Goal: Find specific page/section: Find specific page/section

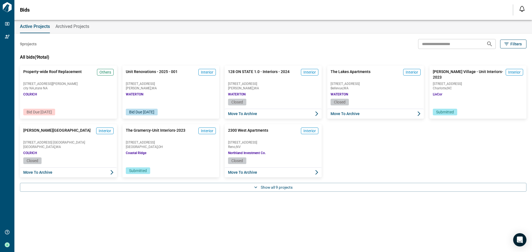
click at [351, 87] on span "[GEOGRAPHIC_DATA] , [GEOGRAPHIC_DATA]" at bounding box center [375, 88] width 90 height 3
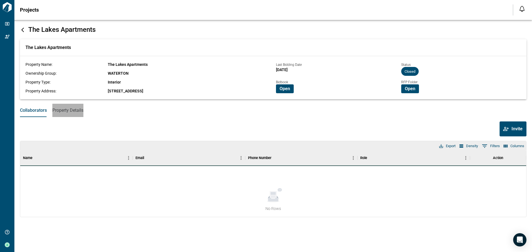
click at [77, 112] on span "Property Details" at bounding box center [67, 111] width 31 height 6
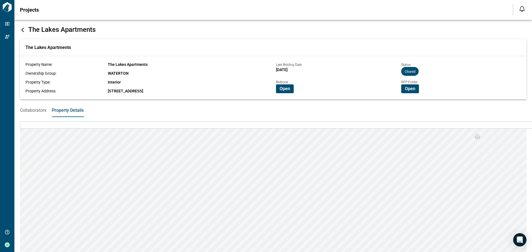
drag, startPoint x: 152, startPoint y: 91, endPoint x: 108, endPoint y: 93, distance: 44.1
click at [108, 93] on div "[STREET_ADDRESS]" at bounding box center [190, 91] width 165 height 6
copy span "[STREET_ADDRESS]"
click at [287, 91] on span "Open" at bounding box center [284, 89] width 11 height 6
click at [25, 29] on div "The Lakes Apartments" at bounding box center [273, 29] width 506 height 8
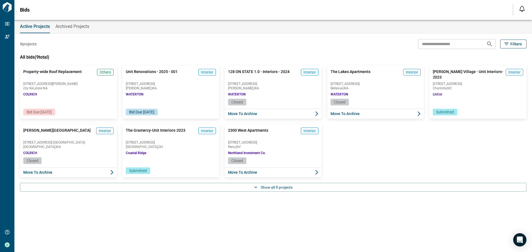
click at [204, 73] on span "Interior" at bounding box center [207, 73] width 12 height 6
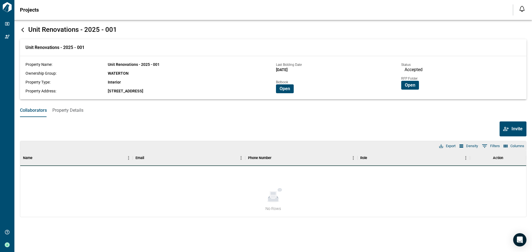
click at [409, 85] on button "Open" at bounding box center [410, 85] width 18 height 9
